Goal: Task Accomplishment & Management: Complete application form

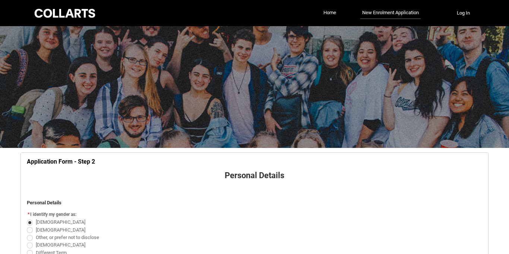
select select "Country_Choice.1101"
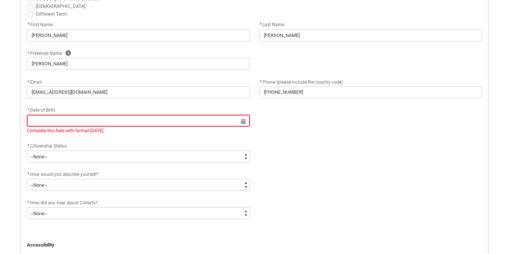
scroll to position [238, 0]
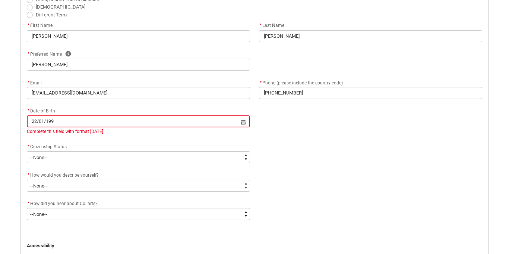
type input "[DATE]"
type lightning-datepicker "[DATE]"
type lightning-input "[DATE]"
click at [324, 159] on div "* Citizenship Status * --None-- [DEMOGRAPHIC_DATA] Citizen Humanitarian Visa [D…" at bounding box center [254, 156] width 465 height 28
type input "[DATE]"
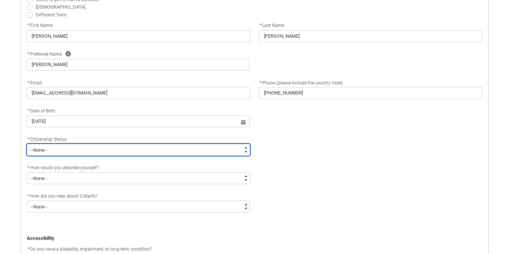
click at [132, 155] on select "--None-- [DEMOGRAPHIC_DATA] Humanitarian Visa [DEMOGRAPHIC_DATA] citizen Other …" at bounding box center [138, 150] width 223 height 12
type lightning-select "Citizenship.1"
click at [27, 144] on select "--None-- [DEMOGRAPHIC_DATA] Humanitarian Visa [DEMOGRAPHIC_DATA] citizen Other …" at bounding box center [138, 150] width 223 height 12
select select "Citizenship.1"
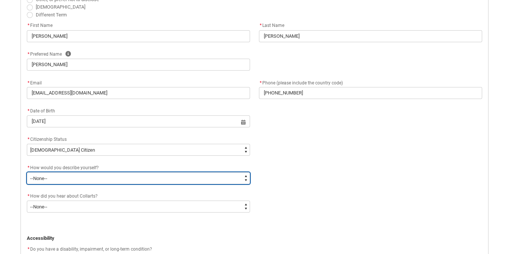
click at [111, 180] on select "--None-- I'm currently in Year 12 and planning what I'll do after school I've c…" at bounding box center [138, 178] width 223 height 12
type lightning-select "HSLC_Domestic_d"
click at [27, 172] on select "--None-- I'm currently in Year 12 and planning what I'll do after school I've c…" at bounding box center [138, 178] width 223 height 12
select select "HSLC_Domestic_d"
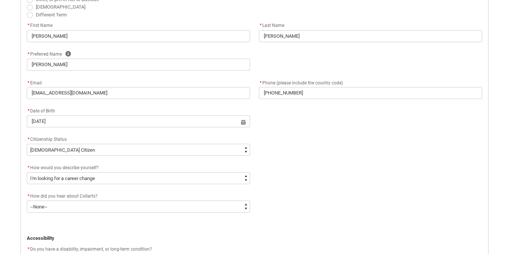
click at [329, 178] on div "* How would you describe yourself? * --None-- I'm currently in Year 12 and plan…" at bounding box center [254, 177] width 465 height 28
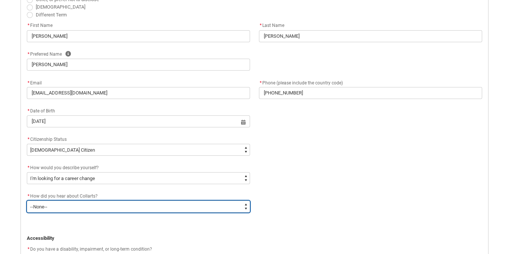
click at [174, 207] on select "--None-- Advertising - Facebook Advertising - Google Advertising - Instagram Ad…" at bounding box center [138, 206] width 223 height 12
type lightning-select "Heard_About_Collarts_[DOMAIN_NAME] Search (Google)"
click at [27, 200] on select "--None-- Advertising - Facebook Advertising - Google Advertising - Instagram Ad…" at bounding box center [138, 206] width 223 height 12
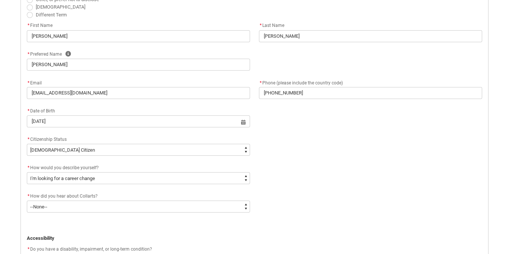
select select "Heard_About_Collarts_[DOMAIN_NAME] Search (Google)"
click at [346, 169] on div "* How would you describe yourself? * --None-- I'm currently in Year 12 and plan…" at bounding box center [254, 177] width 465 height 28
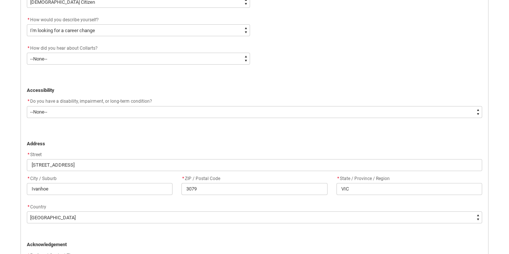
scroll to position [392, 0]
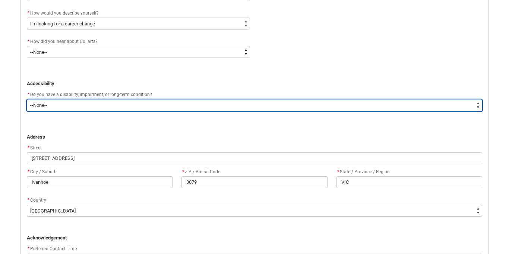
click at [220, 109] on select "--None-- Yes No" at bounding box center [255, 105] width 456 height 12
type lightning-select "No_TextChoice"
click at [27, 99] on select "--None-- Yes No" at bounding box center [255, 105] width 456 height 12
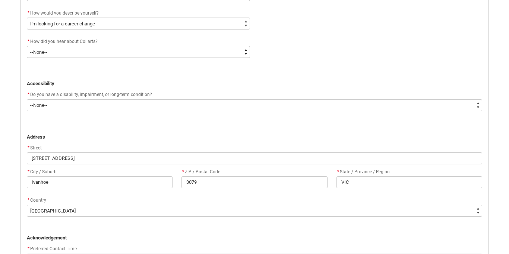
click at [198, 146] on div "* Street" at bounding box center [255, 147] width 456 height 9
select select "No_TextChoice"
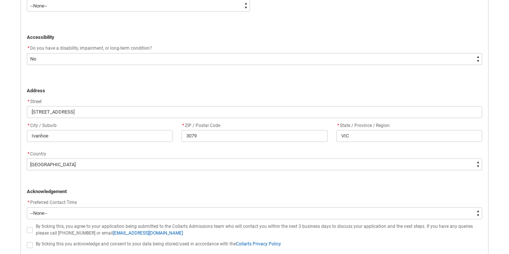
scroll to position [515, 0]
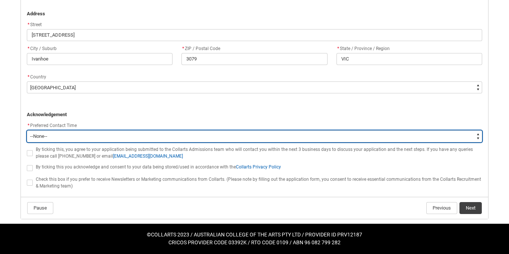
click at [155, 137] on select "--None-- Morning (9:00AM-12:00PM) Afternoon (12:00PM-5:00PM)" at bounding box center [255, 136] width 456 height 12
type lightning-select "P_Contact_Time_Morning"
click at [27, 130] on select "--None-- Morning (9:00AM-12:00PM) Afternoon (12:00PM-5:00PM)" at bounding box center [255, 136] width 456 height 12
select select "P_Contact_Time_Morning"
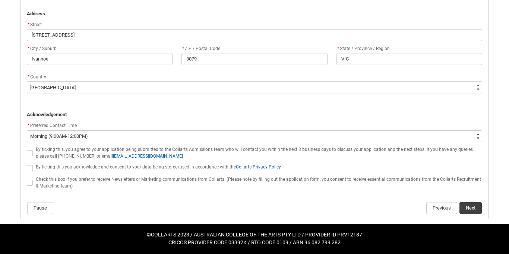
click at [27, 150] on span "REDU_Application_Form_for_Applicant flow" at bounding box center [30, 153] width 6 height 6
click at [27, 149] on input "REDU_Application_Form_for_Applicant flow" at bounding box center [26, 148] width 0 height 0
type lightning-input "true"
checkbox input "true"
click at [29, 166] on span "REDU_Application_Form_for_Applicant flow" at bounding box center [30, 168] width 6 height 6
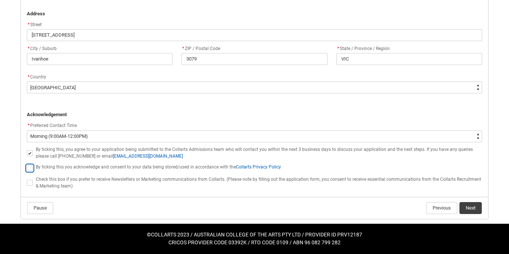
click at [27, 164] on input "REDU_Application_Form_for_Applicant flow" at bounding box center [26, 163] width 0 height 0
type lightning-input "true"
checkbox input "true"
click at [30, 184] on span "REDU_Application_Form_for_Applicant flow" at bounding box center [30, 182] width 6 height 6
click at [27, 179] on input "REDU_Application_Form_for_Applicant flow" at bounding box center [26, 178] width 0 height 0
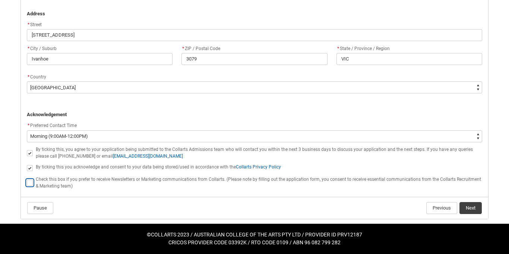
type lightning-input "true"
checkbox input "true"
click at [465, 208] on button "Next" at bounding box center [471, 208] width 22 height 12
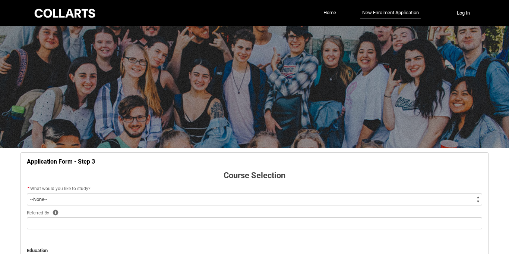
scroll to position [78, 0]
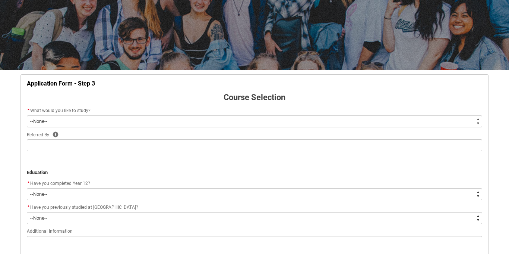
click at [210, 122] on select "--None-- Diploma Bachelor Post Graduate" at bounding box center [255, 121] width 456 height 12
type lightning-select "WhichDegree_Bachelor"
click at [27, 115] on select "--None-- Diploma Bachelor Post Graduate" at bounding box center [255, 121] width 456 height 12
select select "WhichDegree_Bachelor"
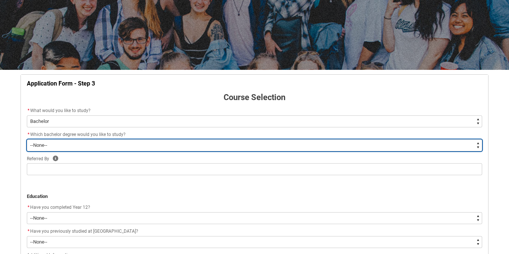
click at [180, 144] on select "--None-- Bachelor of 2D Animation Bachelor of Applied Business (Entertainment M…" at bounding box center [255, 145] width 456 height 12
type lightning-select "ProgramChoice_Degree.0015g00000jrDIQAA2"
click at [27, 139] on select "--None-- Bachelor of 2D Animation Bachelor of Applied Business (Entertainment M…" at bounding box center [255, 145] width 456 height 12
select select "ProgramChoice_Degree.0015g00000jrDIQAA2"
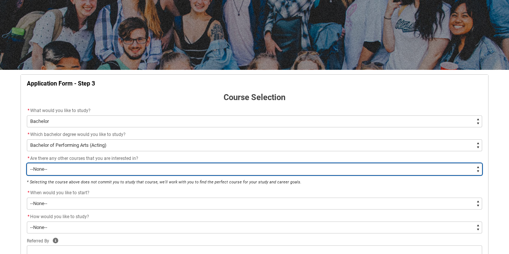
click at [157, 168] on select "--None-- Yes No" at bounding box center [255, 169] width 456 height 12
type lightning-select "No_TextChoice"
click at [27, 163] on select "--None-- Yes No" at bounding box center [255, 169] width 456 height 12
select select "No_TextChoice"
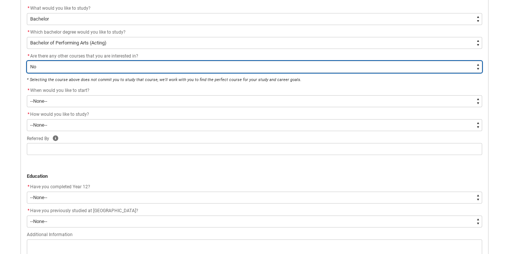
scroll to position [180, 0]
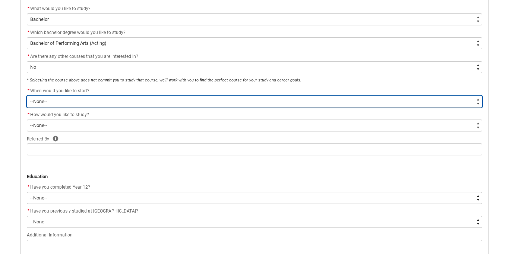
click at [134, 99] on select "--None-- Trimester 1 2026, starting [DATE] Trimester 3 2025, starting [DATE]" at bounding box center [255, 101] width 456 height 12
type lightning-select "Starting_Term.a0pI70000004aTYIAY"
click at [27, 95] on select "--None-- Trimester 1 2026, starting [DATE] Trimester 3 2025, starting [DATE]" at bounding box center [255, 101] width 456 height 12
select select "Starting_Term.a0pI70000004aTYIAY"
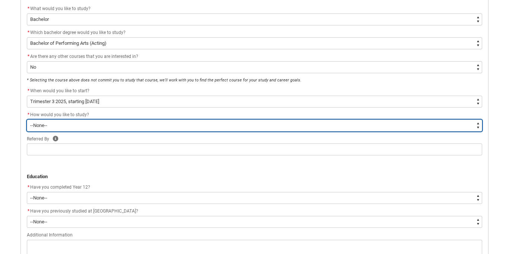
click at [123, 122] on select "--None-- On-campus" at bounding box center [255, 125] width 456 height 12
type lightning-select "WhichStudyMethod_OnCampus"
click at [27, 119] on select "--None-- On-campus" at bounding box center [255, 125] width 456 height 12
select select "WhichStudyMethod_OnCampus"
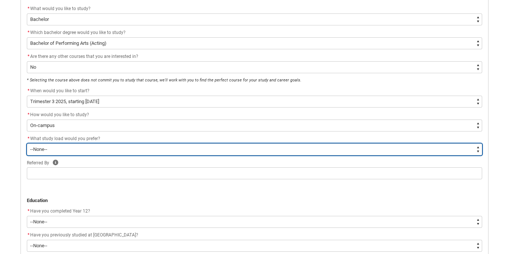
click at [118, 154] on select "--None-- Full-time Part-time" at bounding box center [255, 149] width 456 height 12
type lightning-select "WhichStudyLoad_FullTime"
click at [27, 143] on select "--None-- Full-time Part-time" at bounding box center [255, 149] width 456 height 12
select select "WhichStudyLoad_FullTime"
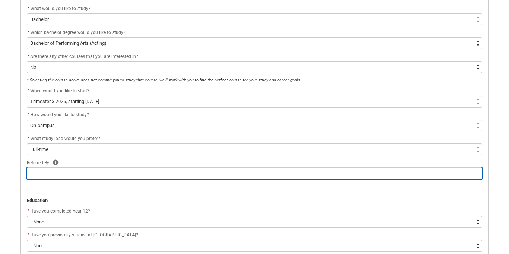
click at [112, 170] on input "REDU_Application_Form_for_Applicant flow" at bounding box center [255, 173] width 456 height 12
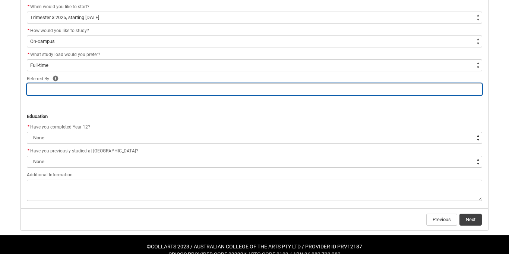
scroll to position [275, 0]
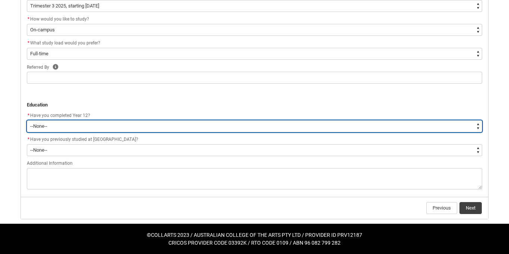
click at [100, 126] on select "--None-- Yes No Other" at bounding box center [255, 126] width 456 height 12
type lightning-select "Year_12_Completition.Yes"
click at [27, 120] on select "--None-- Yes No Other" at bounding box center [255, 126] width 456 height 12
select select "Year_12_Completition.Yes"
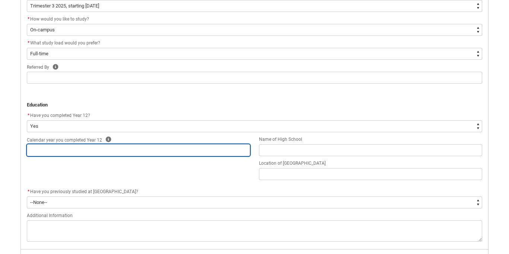
click at [99, 153] on input "REDU_Application_Form_for_Applicant flow" at bounding box center [138, 150] width 223 height 12
type lightning-primitive-input-simple "2"
type input "2"
type lightning-primitive-input-simple "20"
type input "20"
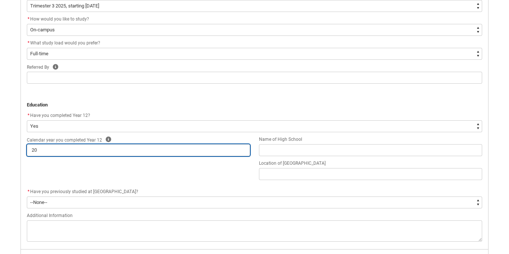
type lightning-primitive-input-simple "20-"
type input "20-"
type lightning-primitive-input-simple "20"
type input "20"
type lightning-primitive-input-simple "200"
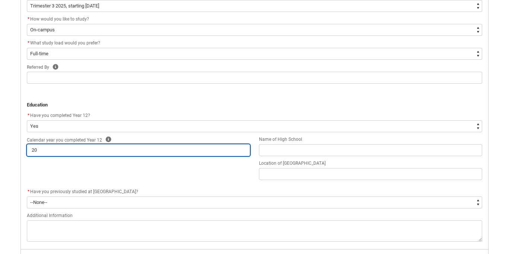
type input "200"
type lightning-primitive-input-simple "2008"
type input "2008"
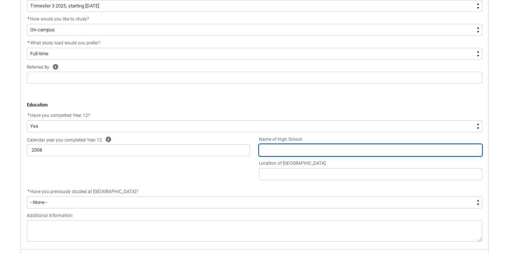
type lightning-primitive-input-simple "V"
type input "V"
type lightning-primitive-input-simple "VI"
type input "VI"
type lightning-primitive-input-simple "VIC"
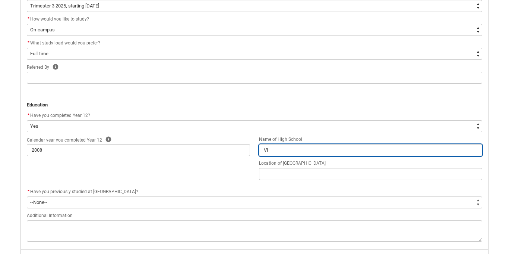
type input "VIC"
type lightning-primitive-input-simple "VI"
type input "VI"
type lightning-primitive-input-simple "VIc"
type input "VIc"
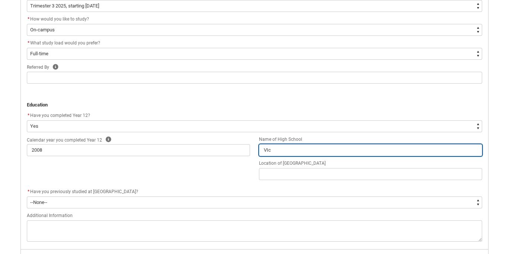
type lightning-primitive-input-simple "VIct"
type input "VIct"
type lightning-primitive-input-simple "VIcto"
type input "VIcto"
type lightning-primitive-input-simple "[PERSON_NAME]"
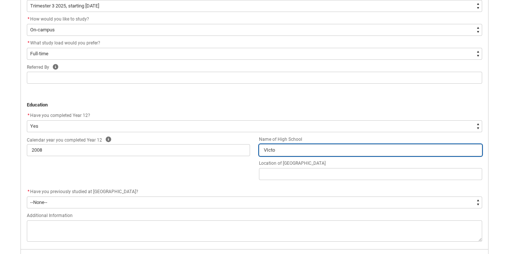
type input "[PERSON_NAME]"
type lightning-primitive-input-simple "VIctori"
type input "VIctori"
type lightning-primitive-input-simple "VIctoria"
type input "VIctoria"
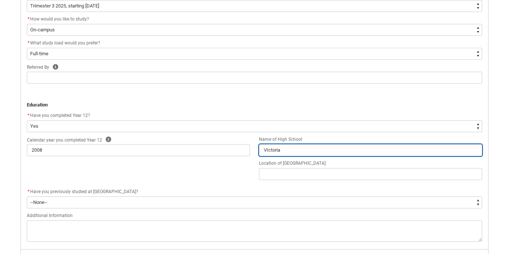
type lightning-primitive-input-simple "VIctorian"
type input "VIctorian"
type lightning-primitive-input-simple "VIctorian"
type input "VIctorian"
type lightning-primitive-input-simple "VIctorian C"
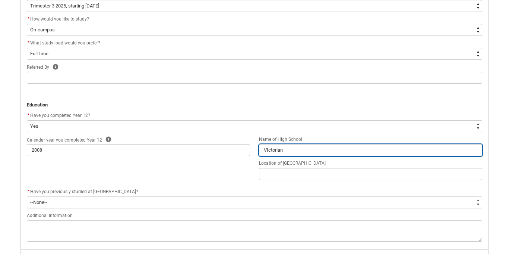
type input "VIctorian C"
type lightning-primitive-input-simple "VIctorian Co"
type input "VIctorian Co"
type lightning-primitive-input-simple "VIctorian Col"
type input "VIctorian Col"
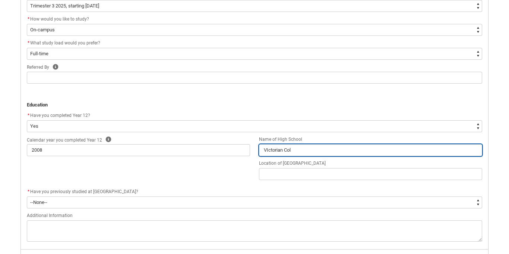
type lightning-primitive-input-simple "VIctorian Coll"
type input "VIctorian Coll"
type lightning-primitive-input-simple "VIctorian Colle"
type input "VIctorian Colle"
type lightning-primitive-input-simple "VIctorian Collea"
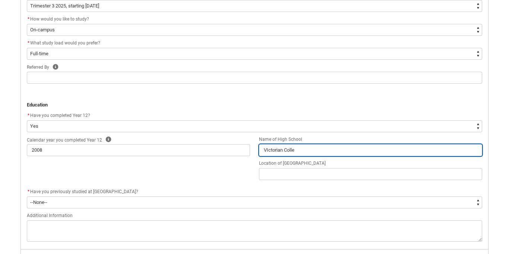
type input "VIctorian Collea"
type lightning-primitive-input-simple "VIctorian Colleag"
type input "VIctorian Colleag"
type lightning-primitive-input-simple "VIctorian Colleage"
type input "VIctorian Colleage"
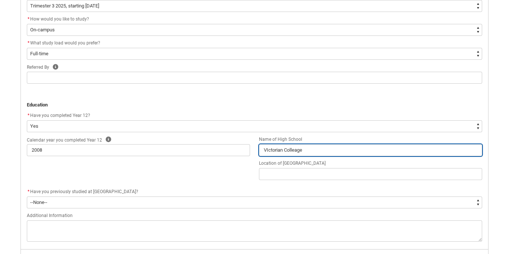
type lightning-primitive-input-simple "VIctorian Colleage"
type input "VIctorian Colleage"
type lightning-primitive-input-simple "VIctorian Colleage o"
type input "VIctorian Colleage o"
type lightning-primitive-input-simple "VIctorian Colleage of"
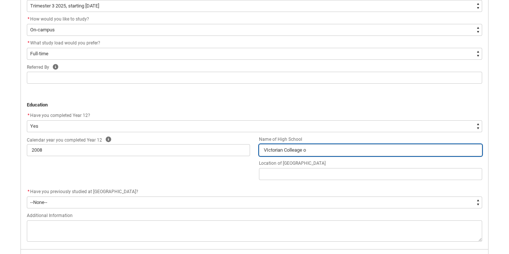
type input "VIctorian Colleage of"
type lightning-primitive-input-simple "VIctorian Colleage of"
type input "VIctorian Colleage of"
type lightning-primitive-input-simple "VIctorian Colleage of t"
type input "VIctorian Colleage of t"
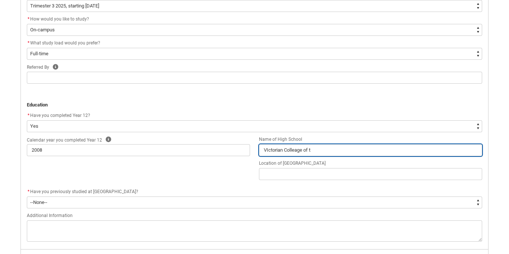
type lightning-primitive-input-simple "VIctorian Colleage of th"
type input "VIctorian Colleage of th"
type lightning-primitive-input-simple "VIctorian Colleage of the"
type input "VIctorian Colleage of the"
type lightning-primitive-input-simple "VIctorian Colleage of the"
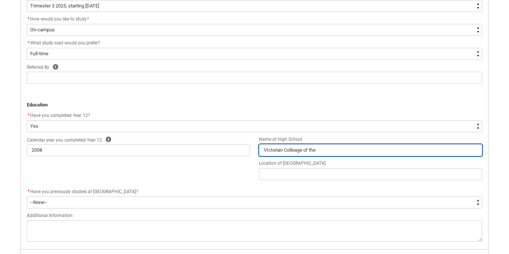
type input "VIctorian Colleage of the"
type lightning-primitive-input-simple "VIctorian Colleage of the A"
type input "VIctorian Colleage of the A"
type lightning-primitive-input-simple "VIctorian Colleage of the Ar"
type input "VIctorian Colleage of the Ar"
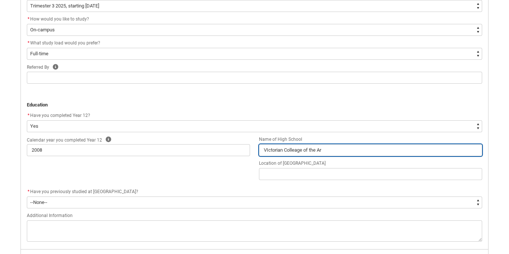
type lightning-primitive-input-simple "VIctorian Colleage of the Art"
type input "VIctorian Colleage of the Art"
type lightning-primitive-input-simple "VIctorian Colleage of the Arts"
type input "VIctorian Colleage of the Arts"
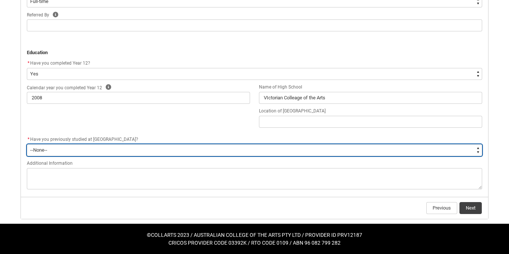
click at [89, 153] on select "--None-- Yes No" at bounding box center [255, 150] width 456 height 12
type lightning-select "[URL][DOMAIN_NAME]"
click at [27, 144] on select "--None-- Yes No" at bounding box center [255, 150] width 456 height 12
select select "[URL][DOMAIN_NAME]"
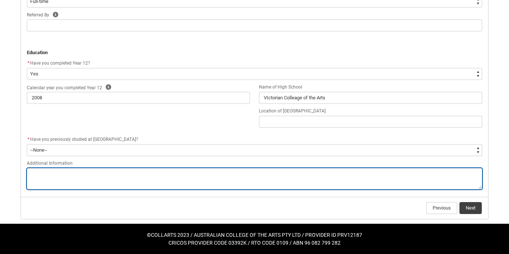
click at [85, 180] on textarea "REDU_Application_Form_for_Applicant flow" at bounding box center [255, 178] width 456 height 21
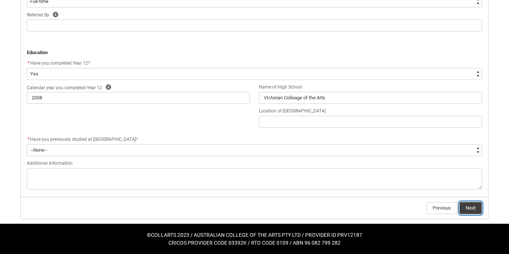
click at [474, 207] on button "Next" at bounding box center [471, 208] width 22 height 12
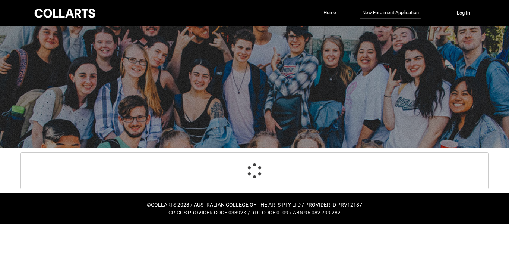
scroll to position [0, 0]
